Goal: Information Seeking & Learning: Learn about a topic

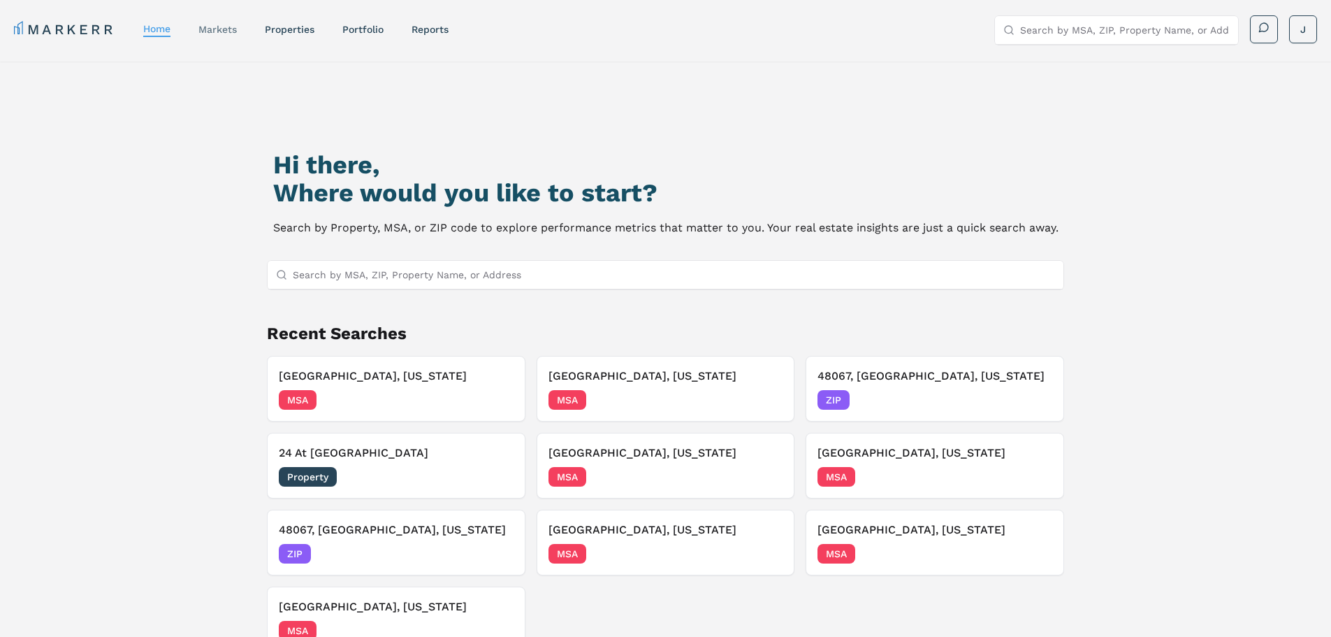
click at [201, 27] on nav "MARKERR home markets properties Portfolio reports" at bounding box center [231, 30] width 435 height 20
click at [214, 24] on link "markets" at bounding box center [217, 29] width 38 height 11
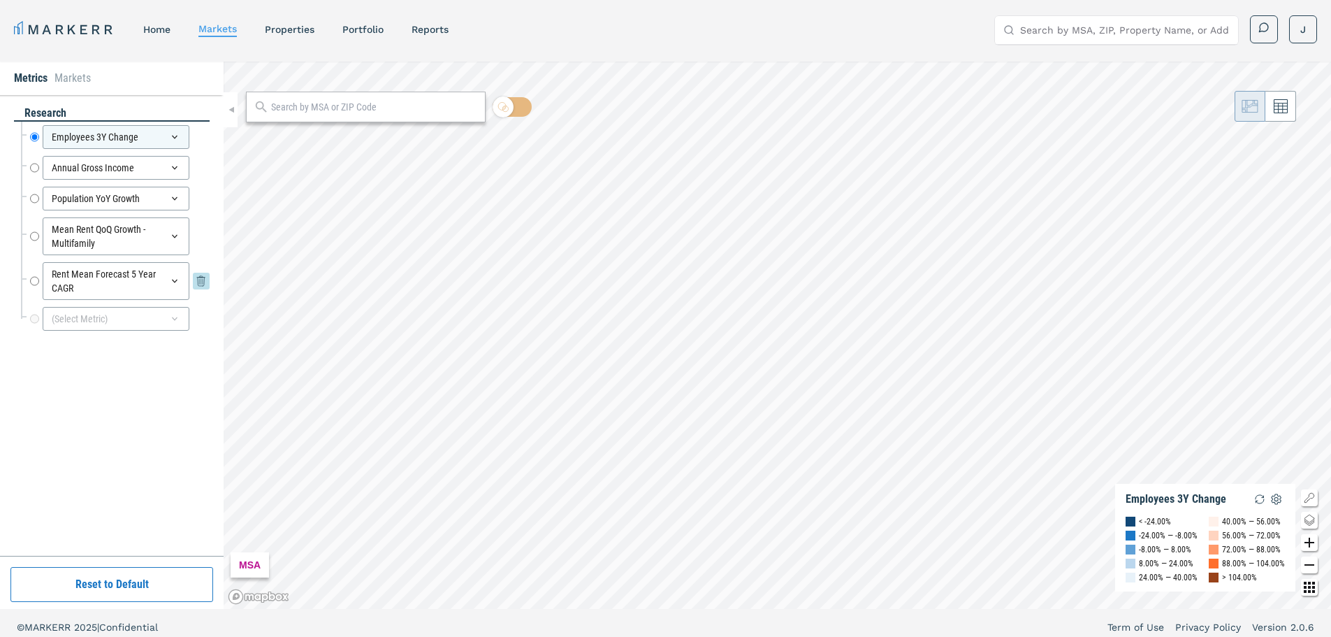
click at [38, 282] on input "Rent Mean Forecast 5 Year CAGR" at bounding box center [34, 281] width 9 height 38
radio input "false"
radio input "true"
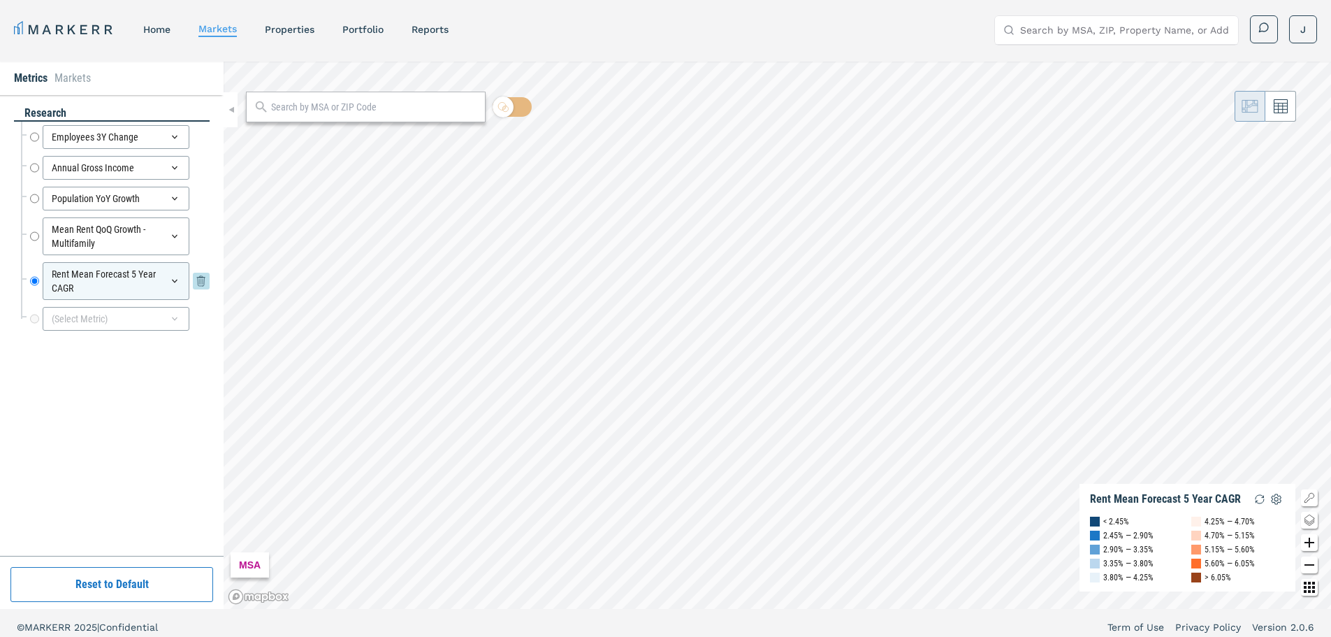
click at [157, 282] on div "Rent Mean Forecast 5 Year CAGR" at bounding box center [116, 281] width 147 height 38
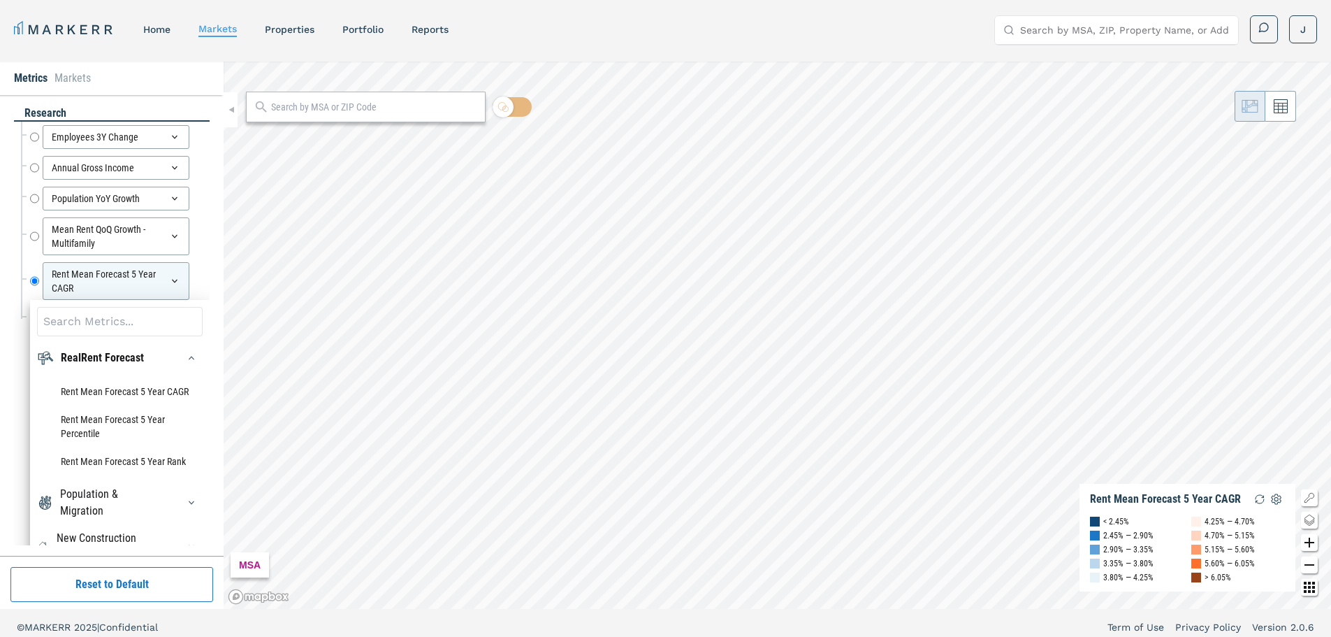
click at [13, 350] on div "research Employees 3Y Change Employees 3Y Change Annual Gross Income Annual Gro…" at bounding box center [112, 325] width 224 height 461
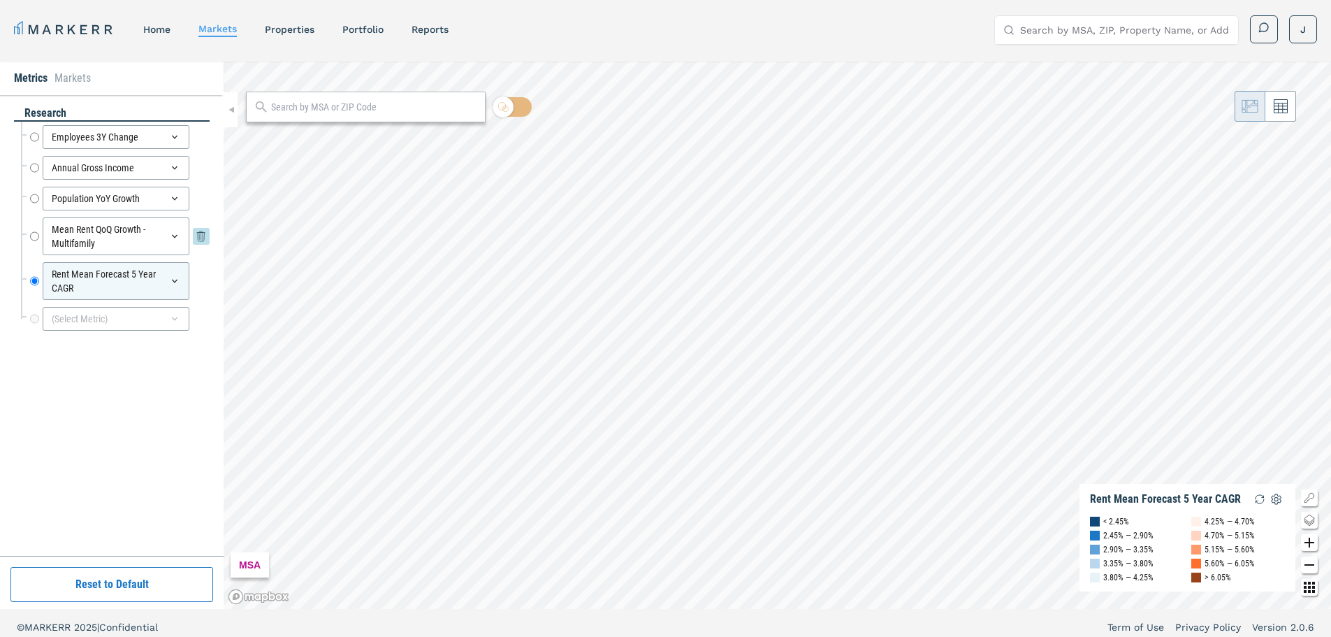
click at [36, 238] on input "Mean Rent QoQ Growth - Multifamily" at bounding box center [34, 236] width 9 height 38
radio input "true"
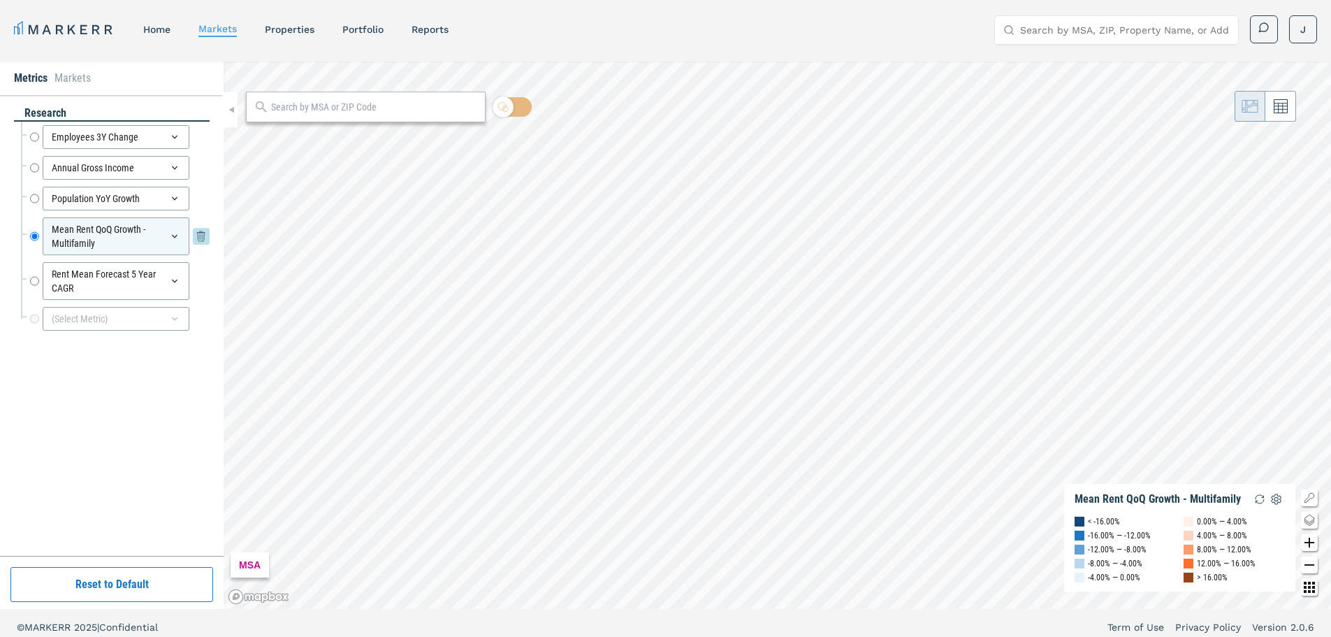
click at [173, 247] on div "Mean Rent QoQ Growth - Multifamily" at bounding box center [116, 236] width 147 height 38
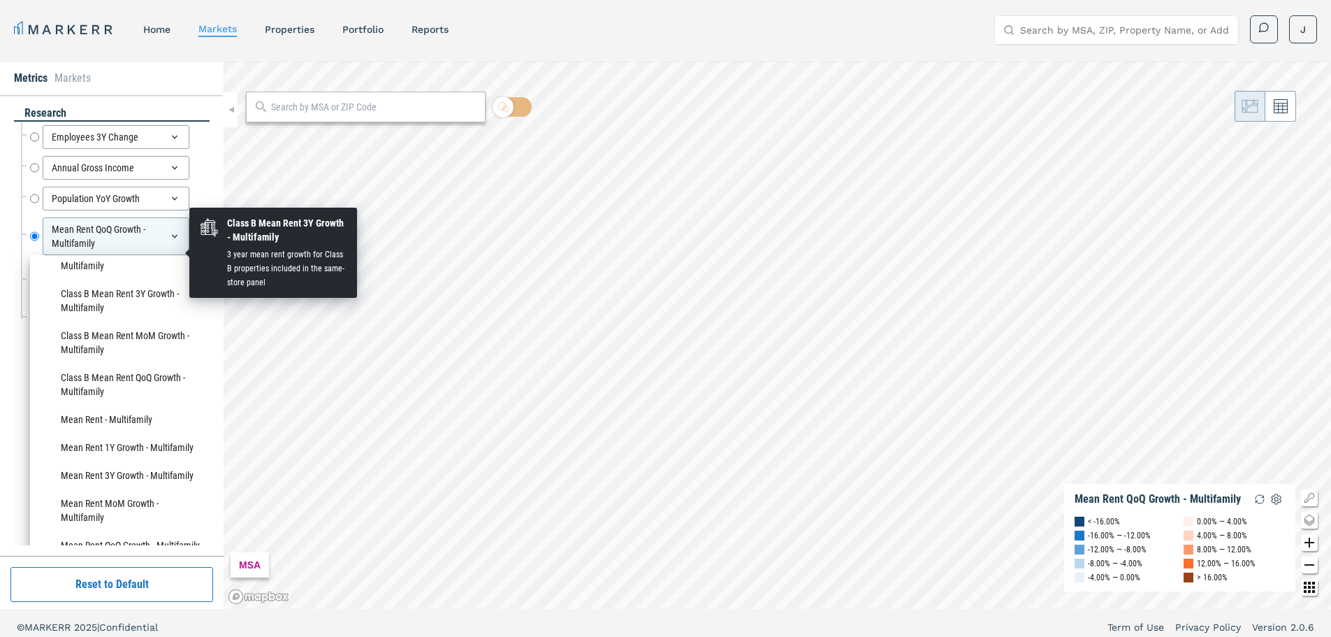
scroll to position [839, 0]
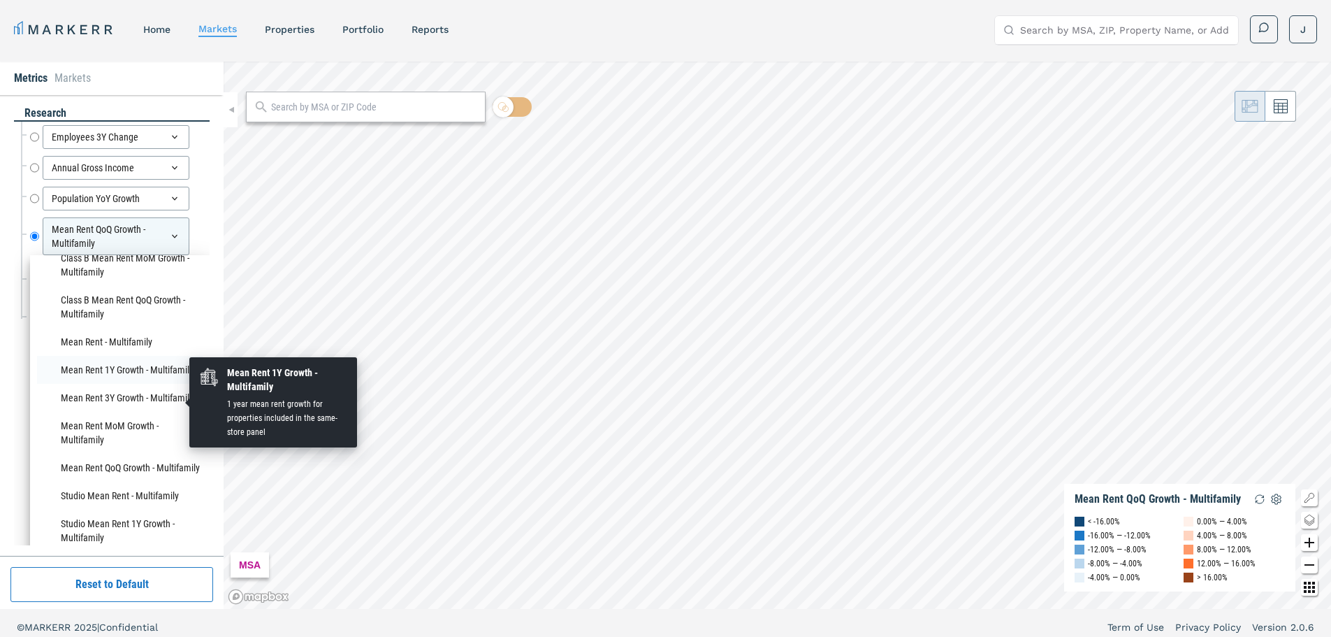
click at [131, 384] on li "Mean Rent 1Y Growth - Multifamily" at bounding box center [120, 370] width 166 height 28
